Goal: Task Accomplishment & Management: Use online tool/utility

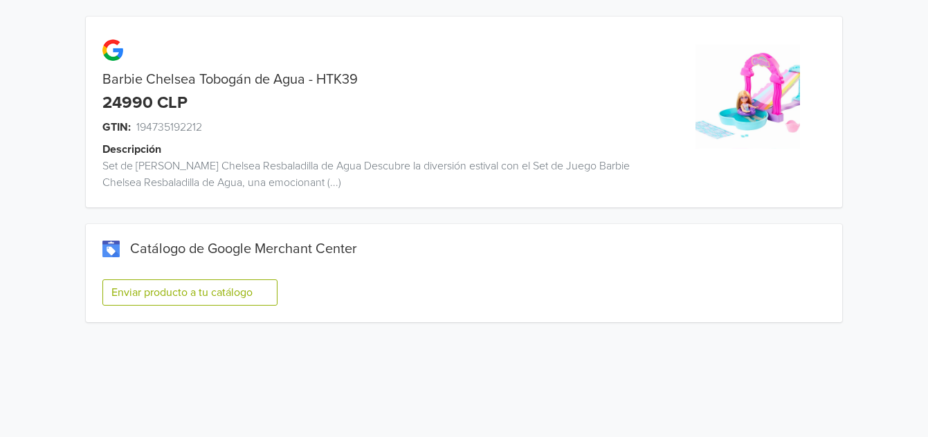
click at [220, 292] on button "Enviar producto a tu catálogo" at bounding box center [189, 292] width 175 height 26
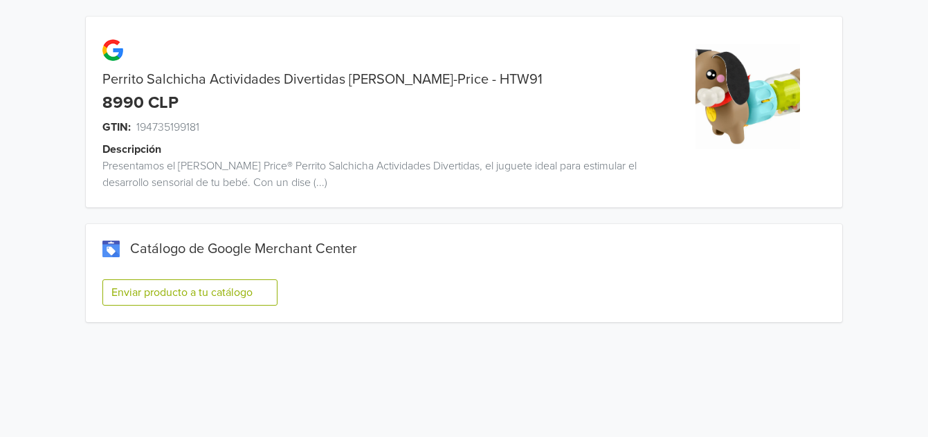
click at [194, 297] on button "Enviar producto a tu catálogo" at bounding box center [189, 292] width 175 height 26
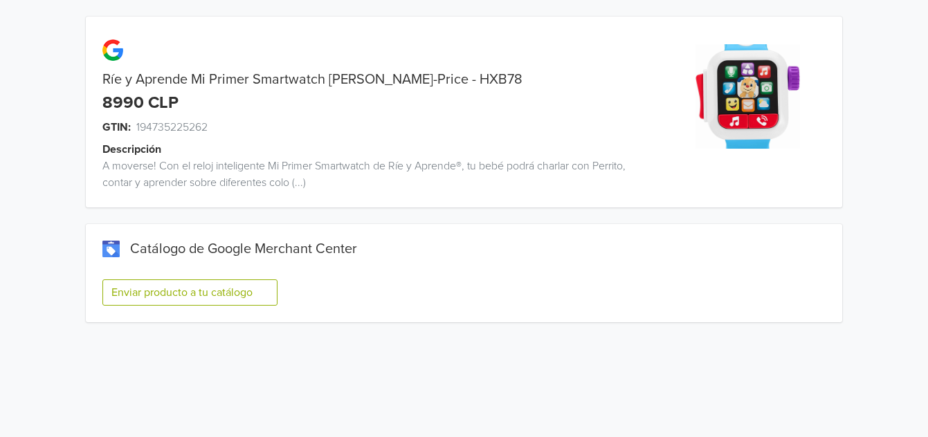
click at [204, 295] on button "Enviar producto a tu catálogo" at bounding box center [189, 292] width 175 height 26
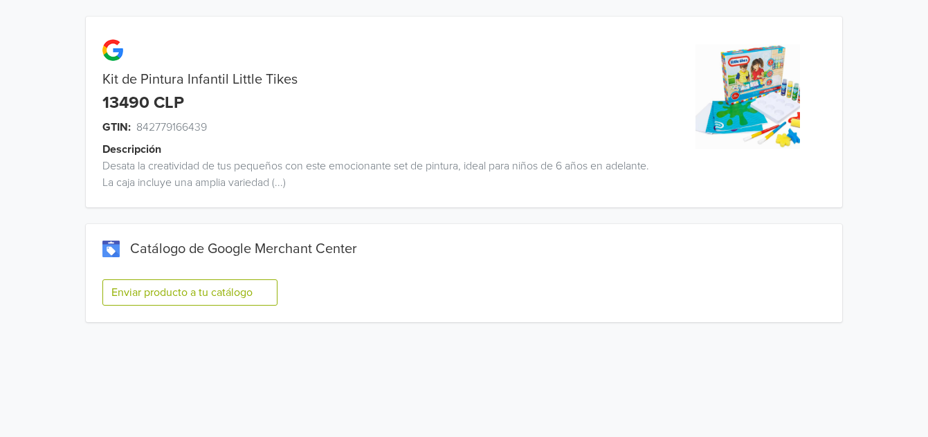
click at [239, 292] on button "Enviar producto a tu catálogo" at bounding box center [189, 292] width 175 height 26
